Goal: Navigation & Orientation: Understand site structure

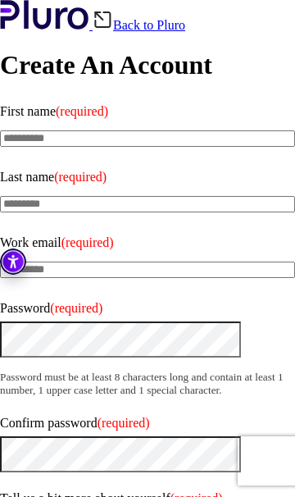
click at [20, 275] on img "Accessibility Tool" at bounding box center [13, 261] width 26 height 26
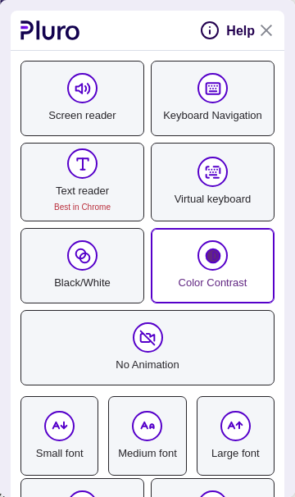
click at [212, 270] on span "pluro accessibility toolbar" at bounding box center [213, 255] width 30 height 30
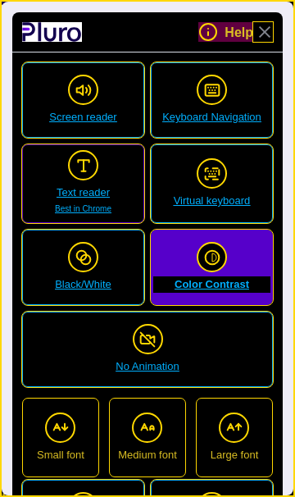
click at [95, 191] on span "Text reader Best in Chrome" at bounding box center [83, 200] width 117 height 33
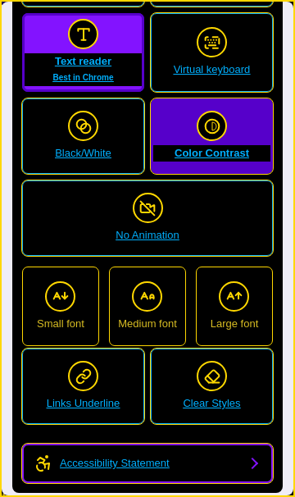
scroll to position [139, 0]
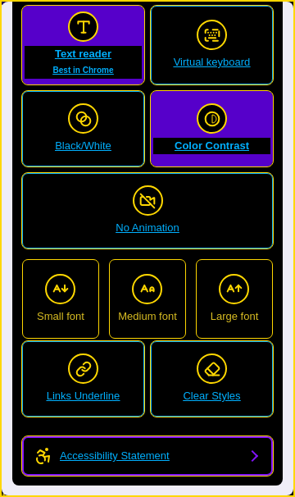
click at [253, 455] on link "Accessibility Statement" at bounding box center [147, 455] width 251 height 39
